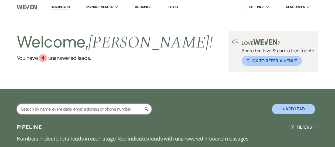
click at [63, 106] on input "text" at bounding box center [84, 109] width 135 height 11
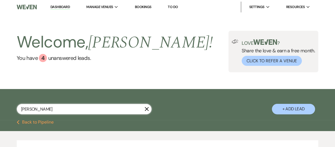
type input "[PERSON_NAME]"
click at [186, 94] on div "[PERSON_NAME] X + Add Lead" at bounding box center [167, 105] width 335 height 27
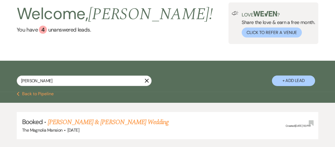
scroll to position [29, 0]
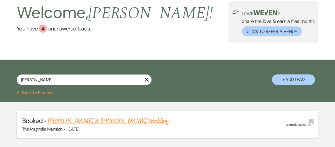
click at [97, 119] on link "[PERSON_NAME] & [PERSON_NAME] Wedding" at bounding box center [108, 121] width 121 height 10
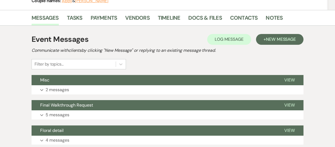
scroll to position [78, 0]
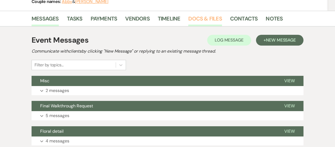
click at [205, 16] on link "Docs & Files" at bounding box center [204, 20] width 33 height 12
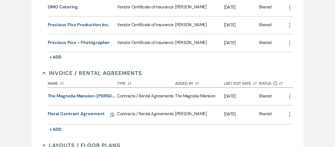
scroll to position [196, 0]
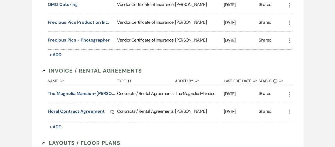
click at [78, 109] on link "Floral Contract Agreement" at bounding box center [76, 112] width 57 height 8
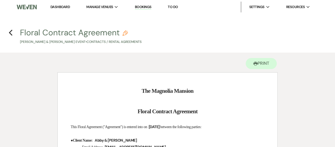
click at [61, 8] on link "Dashboard" at bounding box center [59, 7] width 19 height 5
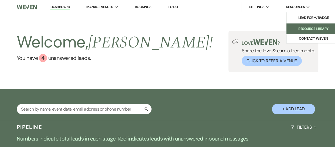
click at [310, 30] on li "Resource Library" at bounding box center [313, 28] width 49 height 5
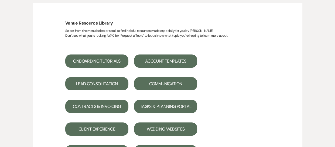
scroll to position [46, 0]
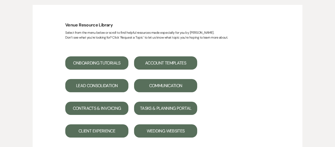
click at [104, 109] on button "Contracts & Invoicing" at bounding box center [96, 108] width 63 height 13
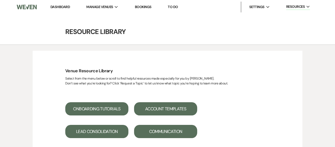
click at [151, 7] on link "Bookings" at bounding box center [143, 7] width 17 height 5
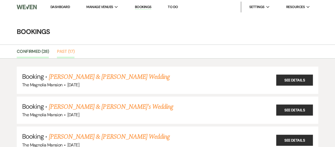
click at [65, 51] on link "Past (17)" at bounding box center [66, 53] width 18 height 10
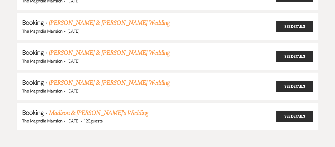
scroll to position [464, 0]
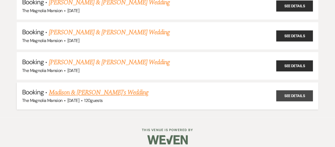
click at [296, 90] on link "See Details" at bounding box center [294, 95] width 37 height 11
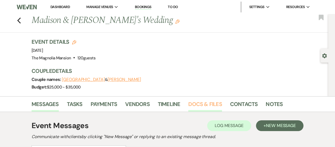
click at [206, 102] on link "Docs & Files" at bounding box center [204, 106] width 33 height 12
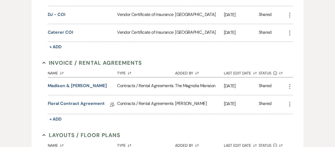
scroll to position [213, 0]
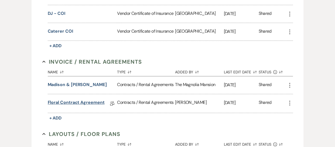
click at [99, 101] on link "Floral Contract Agreement" at bounding box center [76, 103] width 57 height 8
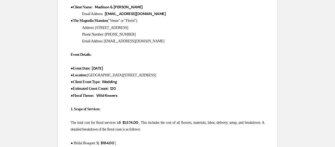
scroll to position [140, 0]
